Goal: Information Seeking & Learning: Learn about a topic

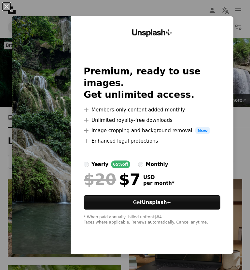
scroll to position [1533, 0]
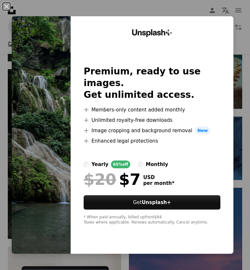
click at [63, 254] on img at bounding box center [41, 135] width 59 height 238
click at [10, 6] on button "An X shape" at bounding box center [7, 7] width 8 height 8
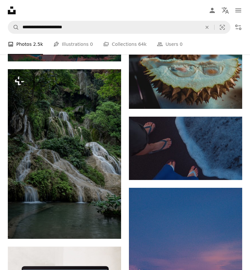
click at [101, 230] on button "A lock Download" at bounding box center [96, 227] width 36 height 10
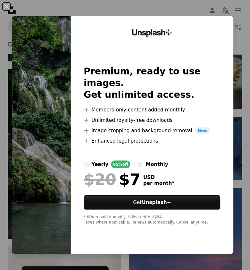
click at [67, 191] on img at bounding box center [41, 135] width 59 height 238
click at [10, 7] on button "An X shape" at bounding box center [7, 7] width 8 height 8
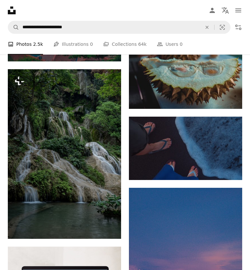
click at [57, 163] on img at bounding box center [64, 154] width 113 height 170
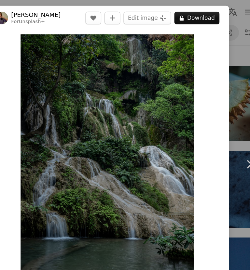
scroll to position [1525, 0]
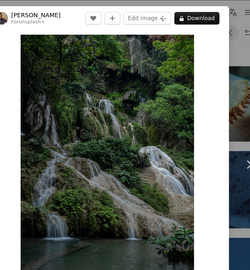
click at [25, 1] on div "An X shape Chevron left Chevron right [PERSON_NAME] For Unsplash+ A heart A plu…" at bounding box center [125, 135] width 250 height 270
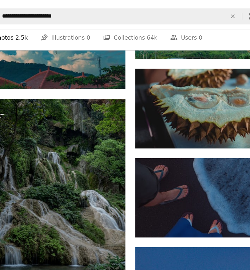
scroll to position [1509, 0]
click at [60, 158] on img at bounding box center [64, 178] width 113 height 170
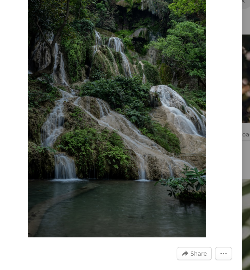
scroll to position [42, 0]
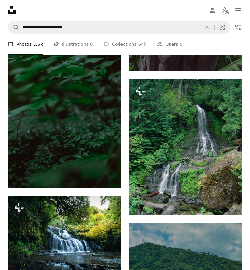
scroll to position [3945, 0]
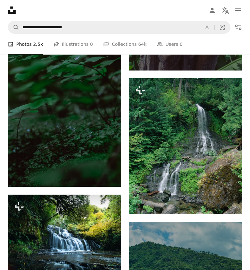
click at [197, 159] on img at bounding box center [185, 146] width 113 height 136
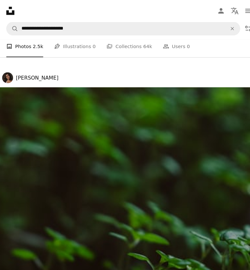
scroll to position [8631, 0]
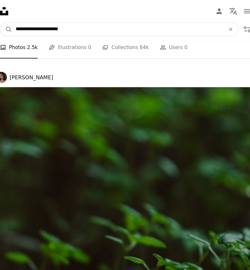
click at [81, 24] on input "**********" at bounding box center [117, 27] width 196 height 12
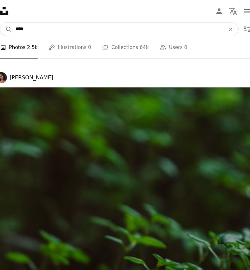
type input "***"
type input "******"
click at [8, 27] on button "A magnifying glass" at bounding box center [13, 27] width 11 height 12
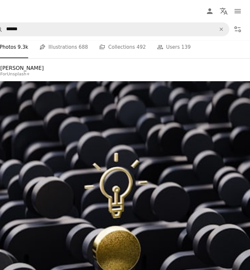
scroll to position [3065, 0]
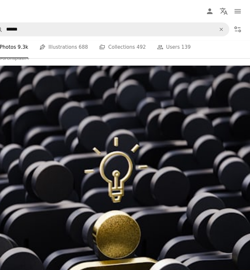
click at [216, 131] on img at bounding box center [125, 248] width 250 height 375
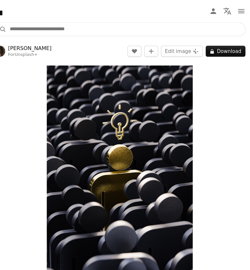
click at [22, 30] on input "Find visuals sitewide" at bounding box center [130, 27] width 222 height 12
type input "******"
click at [8, 27] on button "A magnifying glass" at bounding box center [13, 27] width 11 height 12
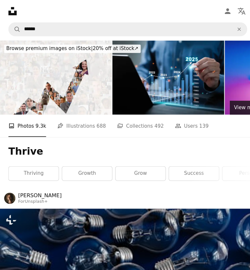
click at [82, 160] on link "growth" at bounding box center [81, 161] width 47 height 13
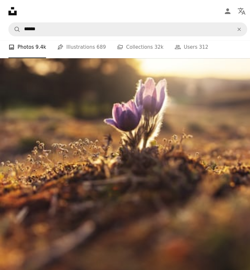
scroll to position [1837, 0]
click at [146, 226] on img at bounding box center [125, 111] width 250 height 375
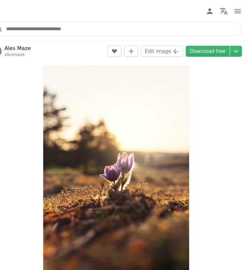
click at [42, 28] on input "Find visuals sitewide" at bounding box center [130, 27] width 222 height 12
type input "**********"
click at [8, 27] on button "A magnifying glass" at bounding box center [13, 27] width 11 height 12
